Goal: Task Accomplishment & Management: Manage account settings

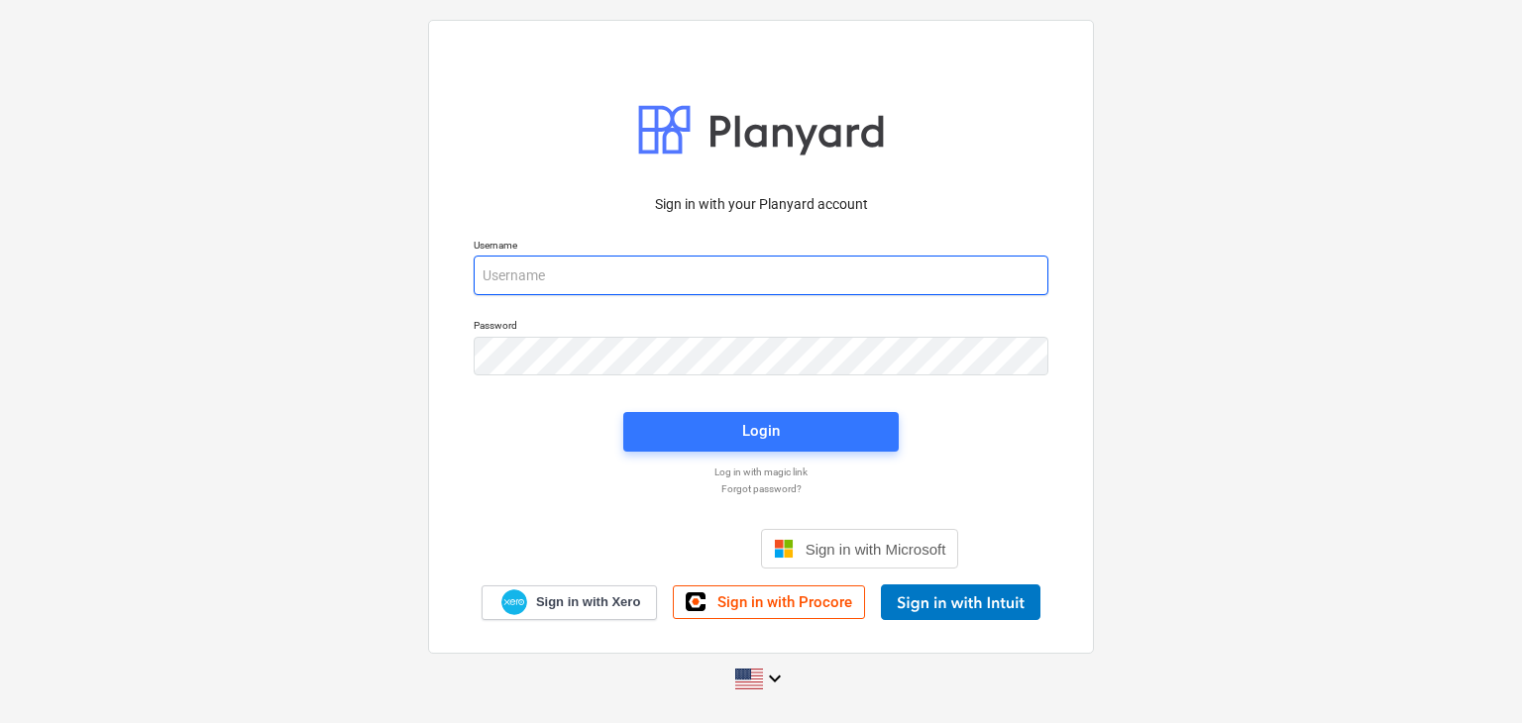
click at [585, 287] on input "email" at bounding box center [761, 276] width 575 height 40
paste input "[EMAIL_ADDRESS][DOMAIN_NAME]"
type input "[EMAIL_ADDRESS][DOMAIN_NAME]"
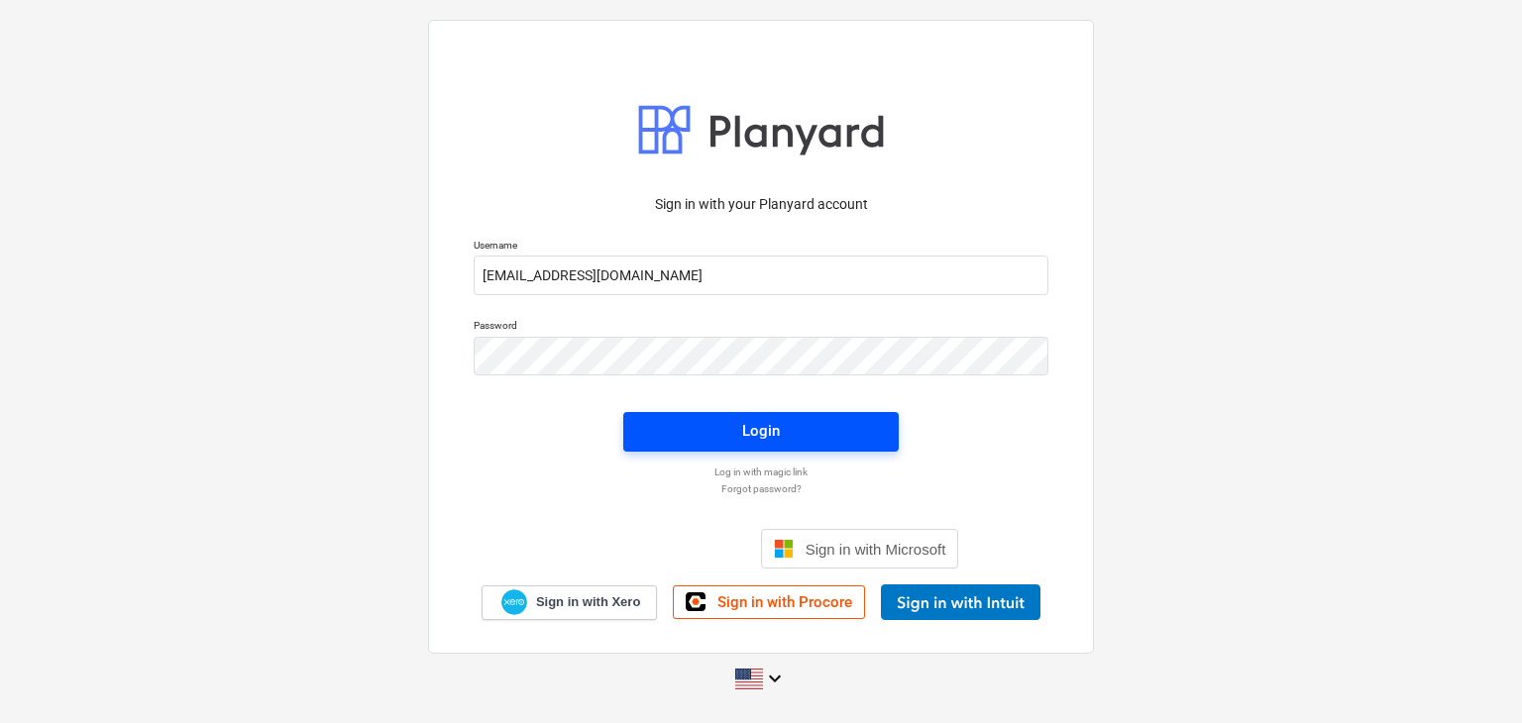
click at [694, 426] on span "Login" at bounding box center [761, 431] width 228 height 26
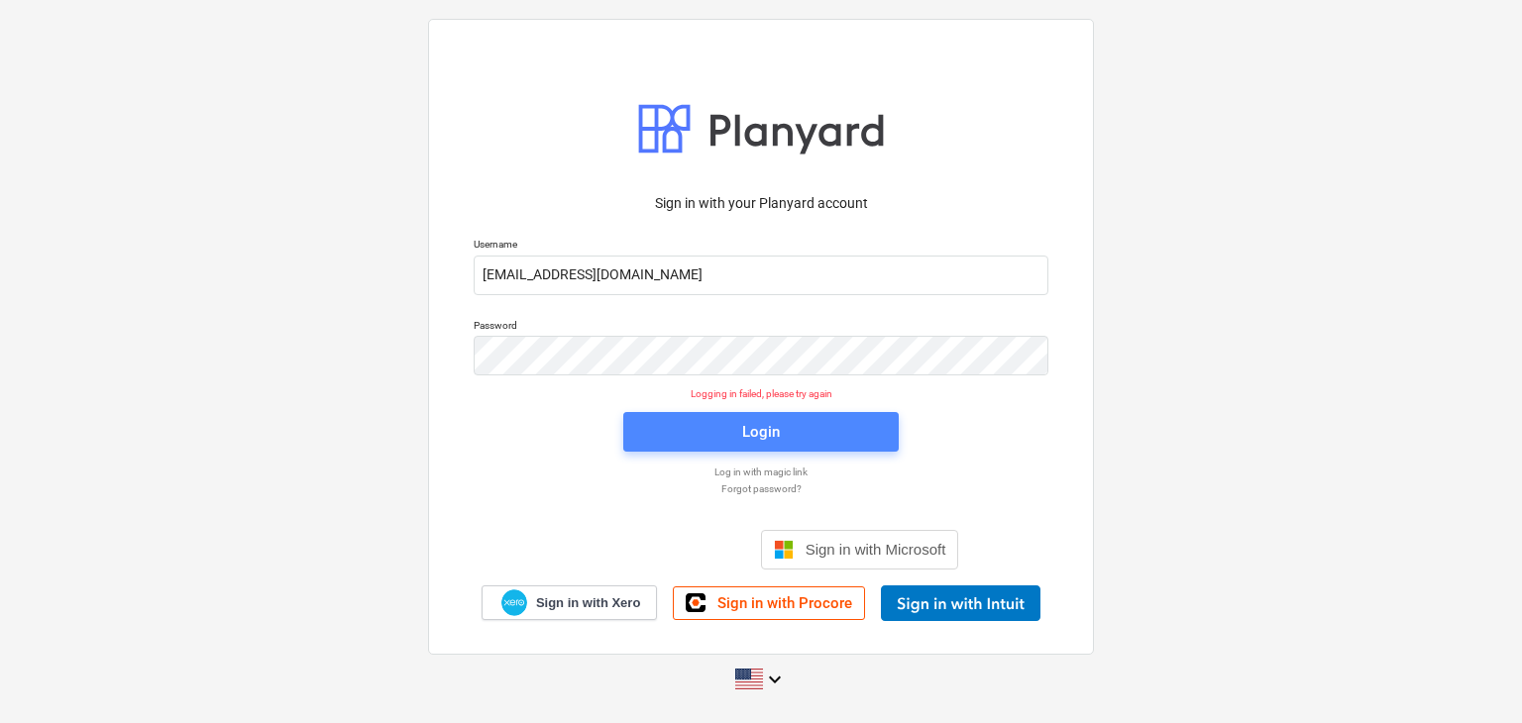
click at [773, 434] on div "Login" at bounding box center [761, 432] width 38 height 26
